Goal: Task Accomplishment & Management: Manage account settings

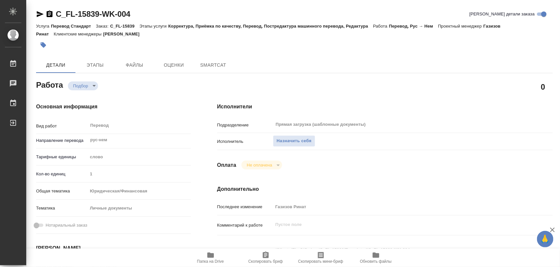
type textarea "x"
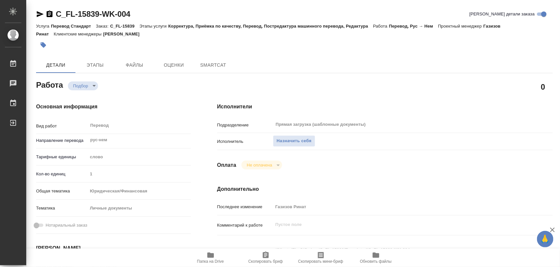
type textarea "x"
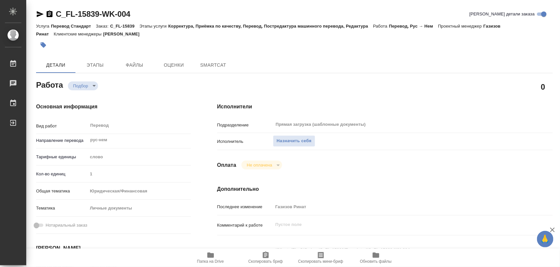
type textarea "x"
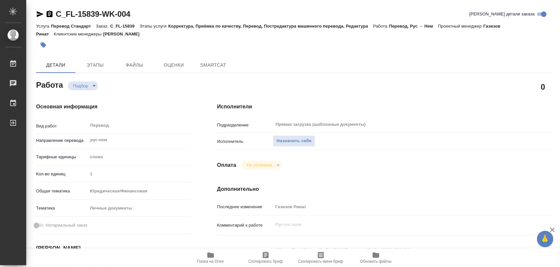
type textarea "x"
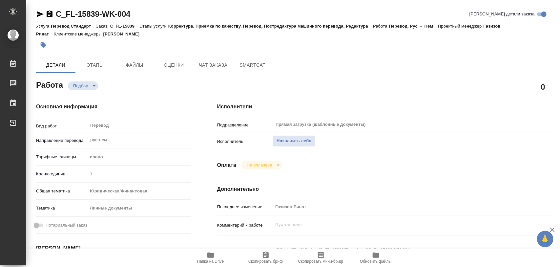
scroll to position [82, 0]
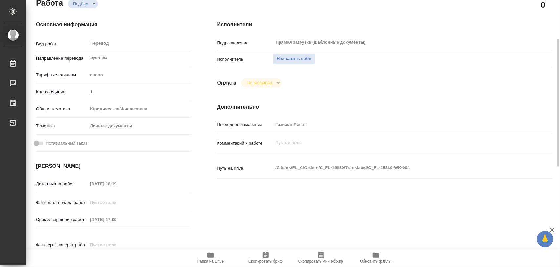
type textarea "x"
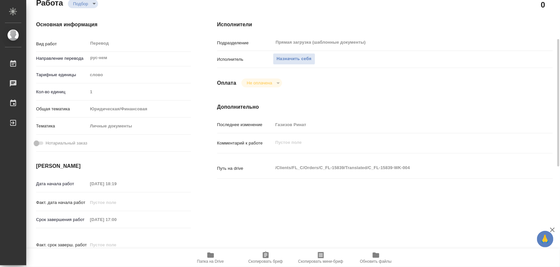
type textarea "x"
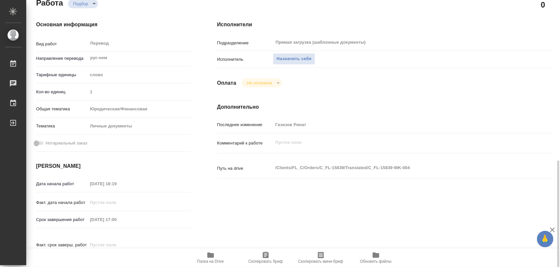
scroll to position [164, 0]
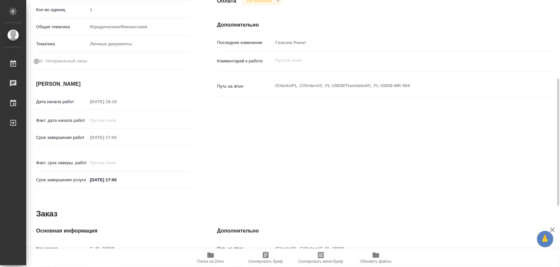
click at [211, 257] on icon "button" at bounding box center [210, 254] width 7 height 5
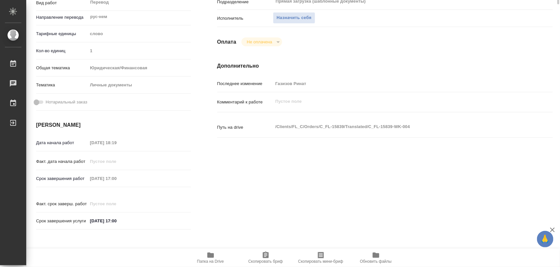
scroll to position [0, 0]
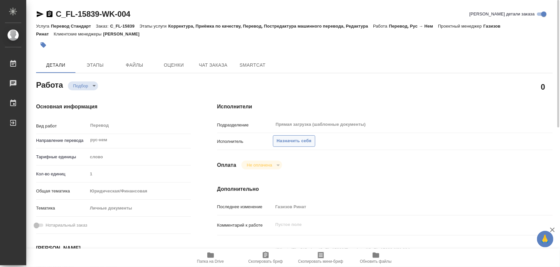
click at [290, 140] on span "Назначить себя" at bounding box center [294, 141] width 35 height 8
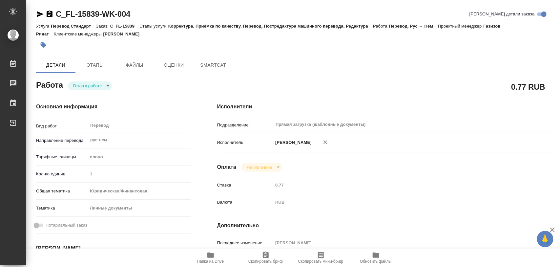
type textarea "x"
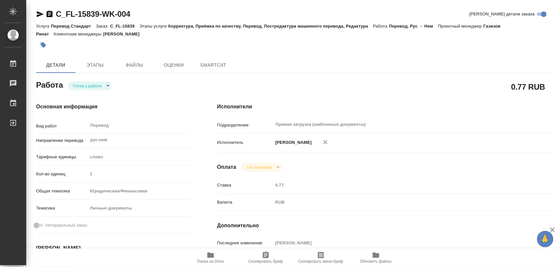
type textarea "x"
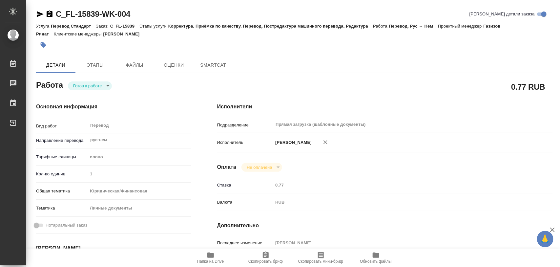
type textarea "x"
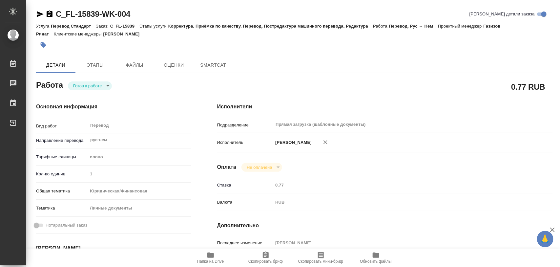
type textarea "x"
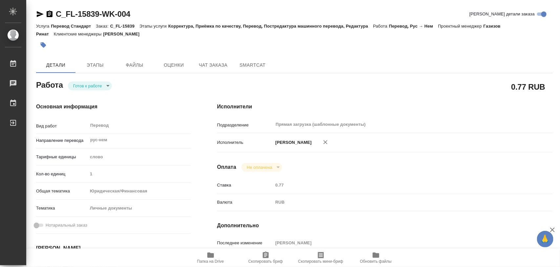
click at [109, 87] on body "🙏 .cls-1 fill:#fff; AWATERA Iglakov Maksim Работы Чаты График Выйти C_FL-15839-…" at bounding box center [280, 133] width 560 height 267
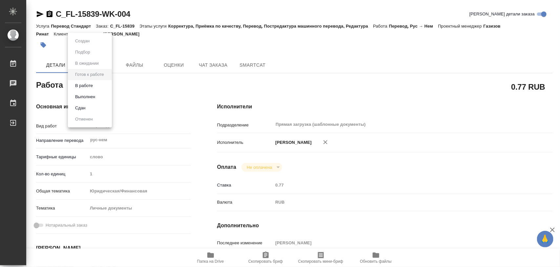
type textarea "x"
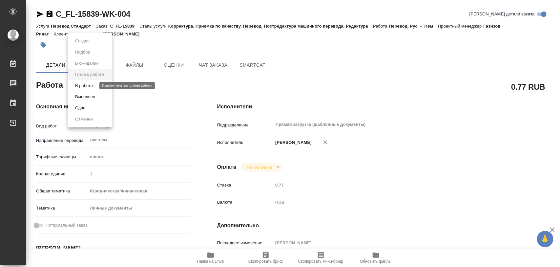
click at [87, 84] on button "В работе" at bounding box center [84, 85] width 22 height 7
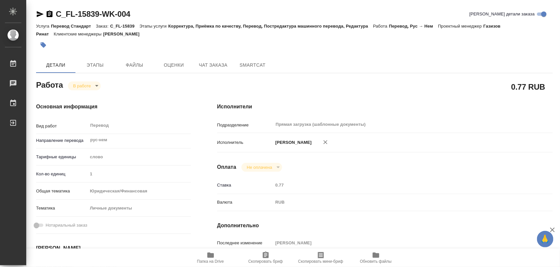
type textarea "x"
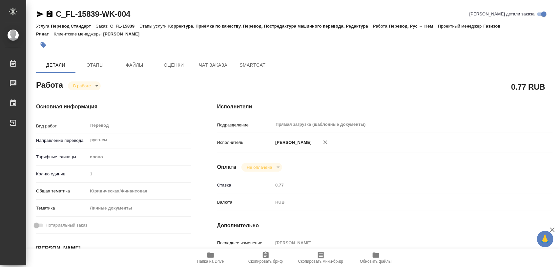
type textarea "x"
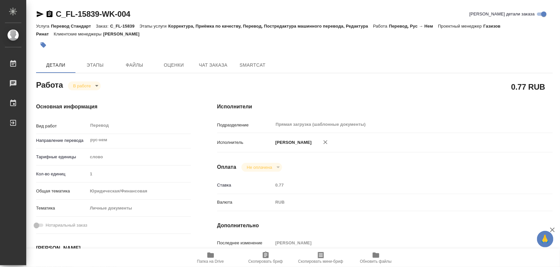
type textarea "x"
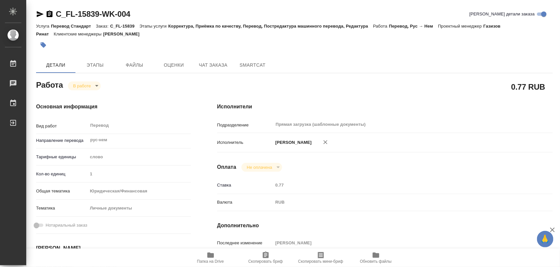
type textarea "x"
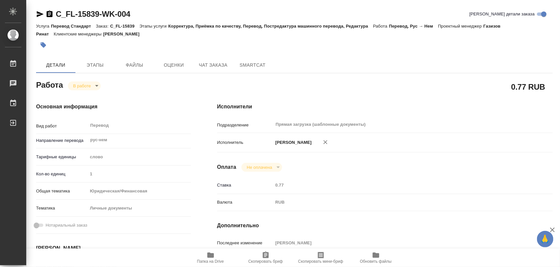
type textarea "x"
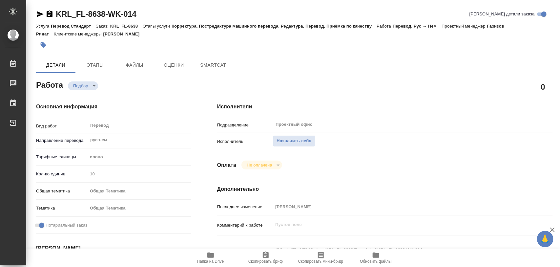
type textarea "x"
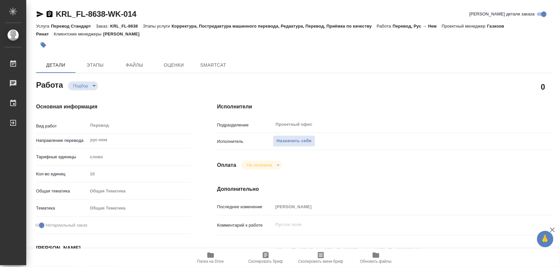
type textarea "x"
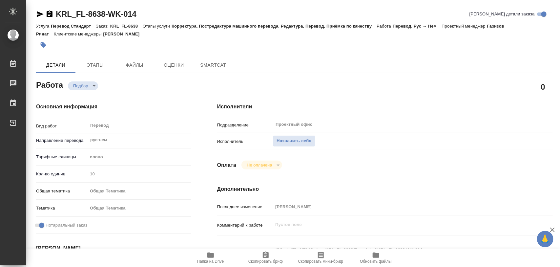
type textarea "x"
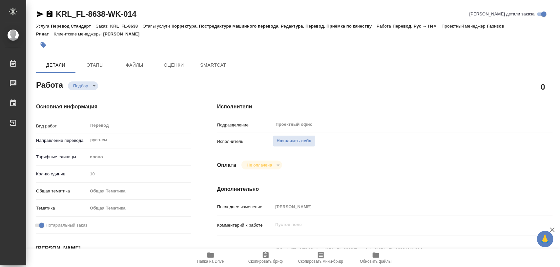
scroll to position [82, 0]
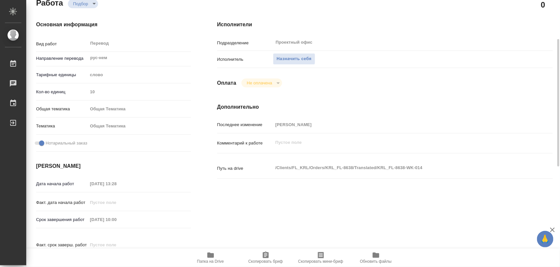
type textarea "x"
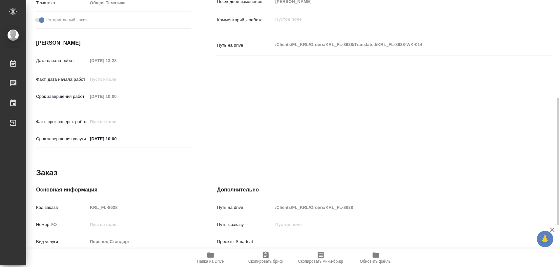
type textarea "x"
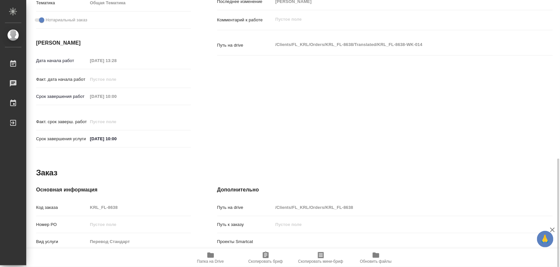
scroll to position [292, 0]
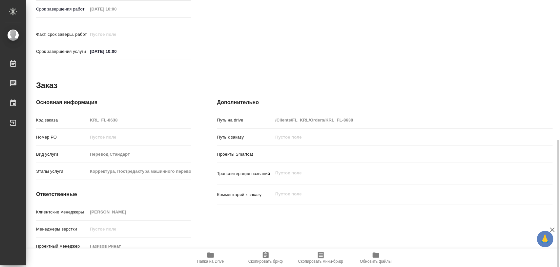
type textarea "x"
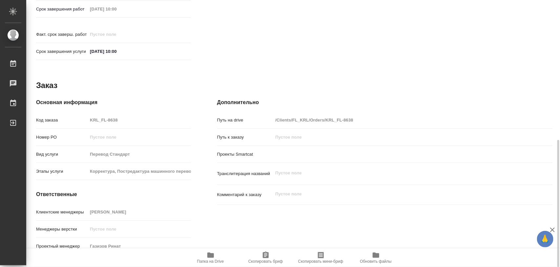
click at [213, 253] on icon "button" at bounding box center [211, 255] width 8 height 8
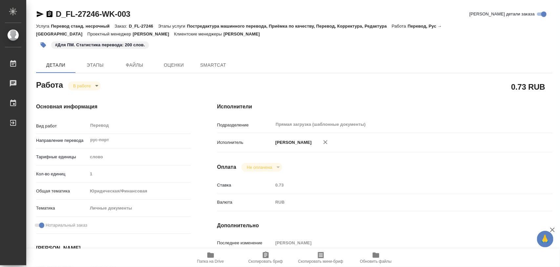
type textarea "x"
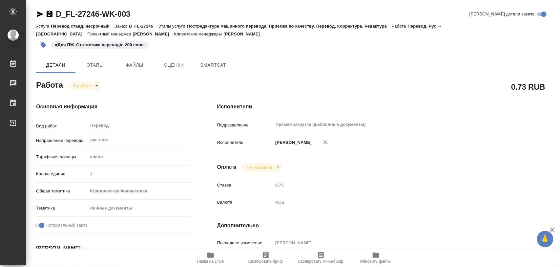
type textarea "x"
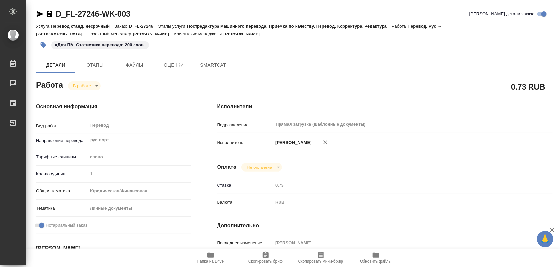
type textarea "x"
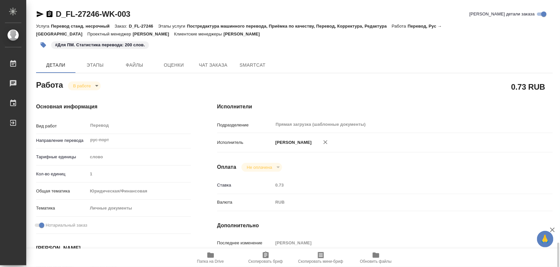
scroll to position [164, 0]
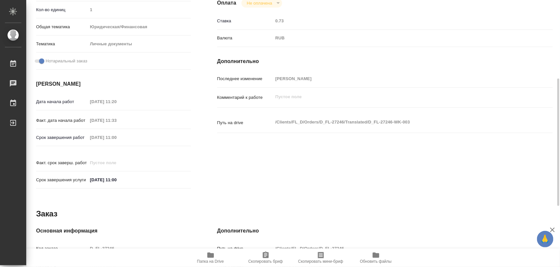
type textarea "x"
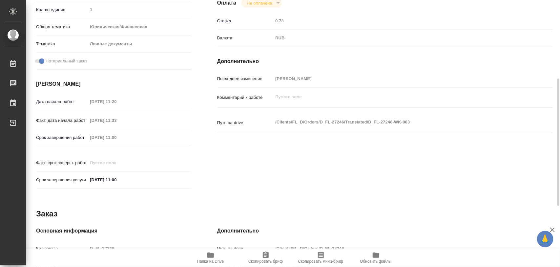
type textarea "x"
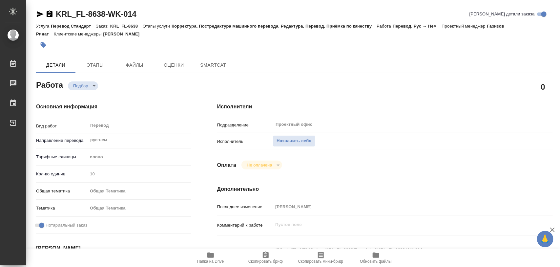
type textarea "x"
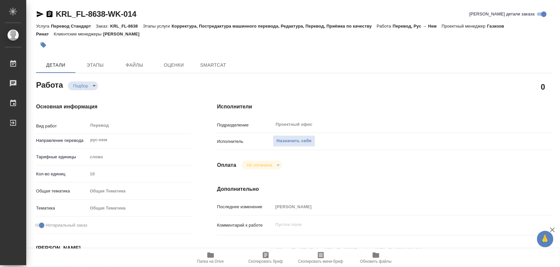
type textarea "x"
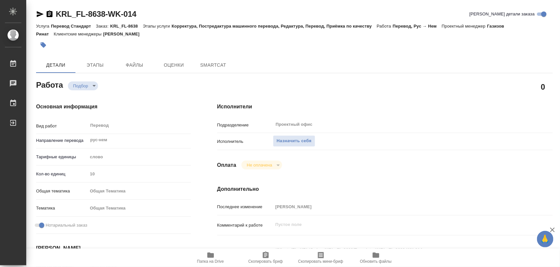
type textarea "x"
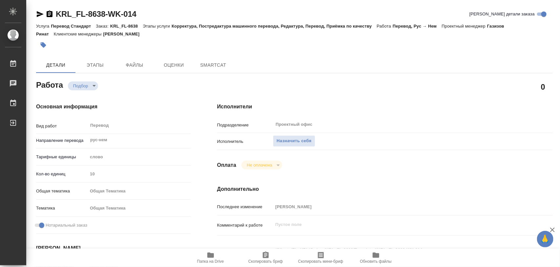
type textarea "x"
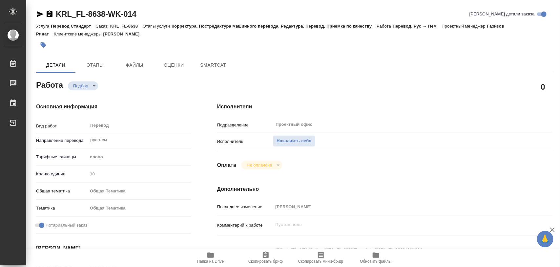
scroll to position [123, 0]
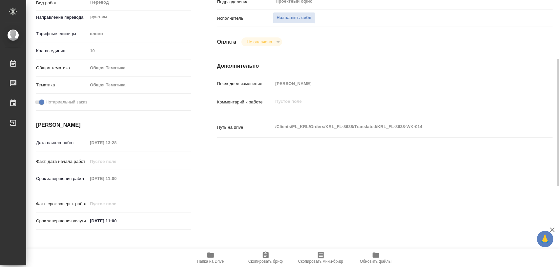
type textarea "x"
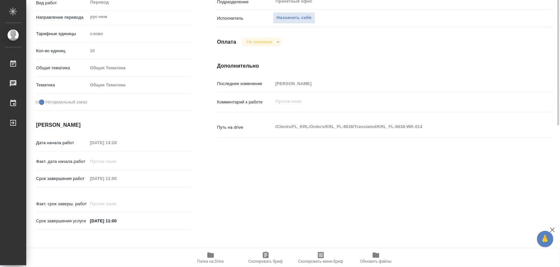
scroll to position [0, 0]
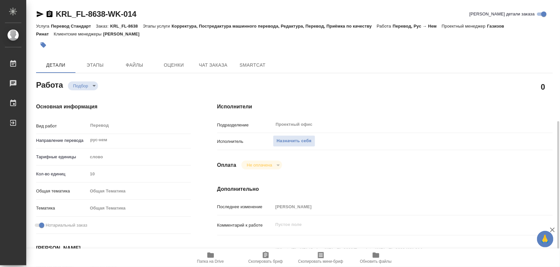
type textarea "x"
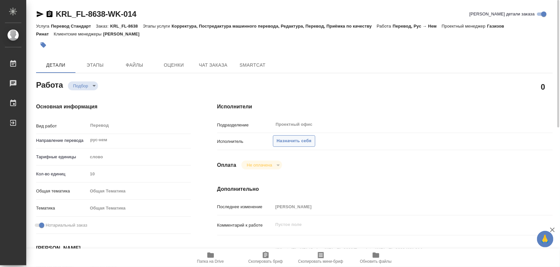
click at [306, 139] on span "Назначить себя" at bounding box center [294, 141] width 35 height 8
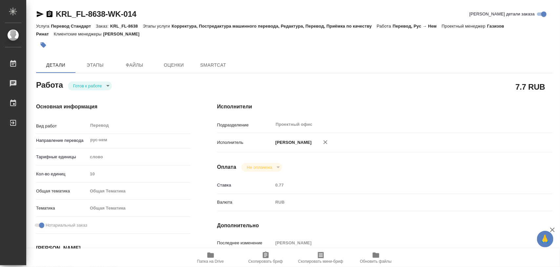
type textarea "x"
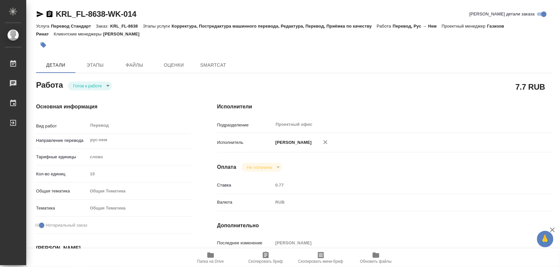
type textarea "x"
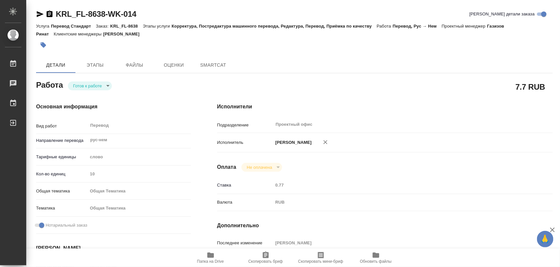
type textarea "x"
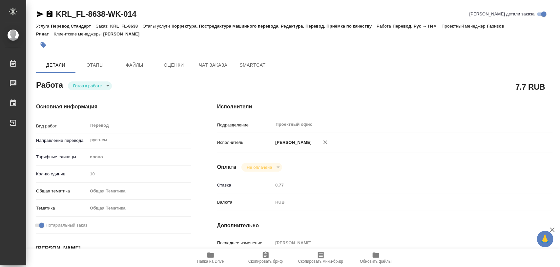
click at [108, 85] on body "🙏 .cls-1 fill:#fff; AWATERA Iglakov Maksim Работы Чаты График Выйти KRL_FL-8638…" at bounding box center [280, 133] width 560 height 267
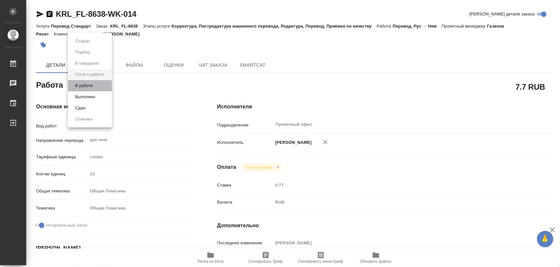
click at [99, 85] on li "В работе" at bounding box center [90, 85] width 44 height 11
type textarea "x"
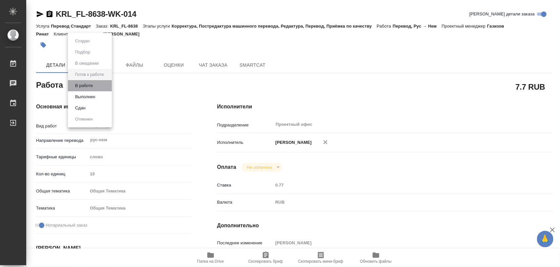
type textarea "x"
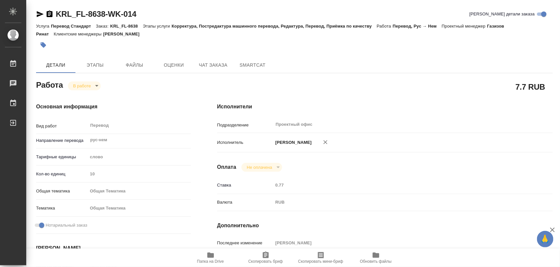
type textarea "x"
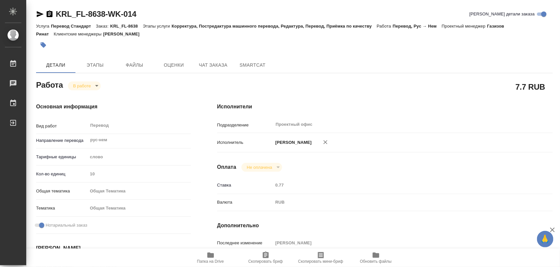
type textarea "x"
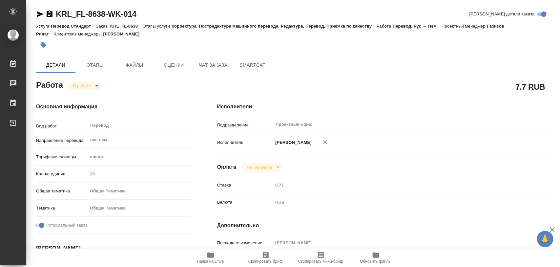
type textarea "x"
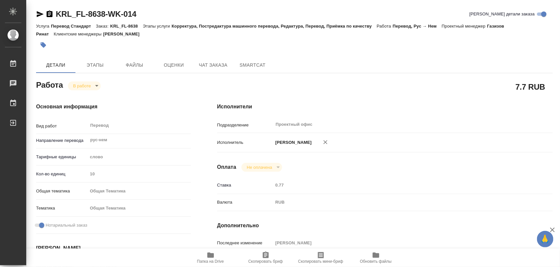
type textarea "x"
